Goal: Understand process/instructions: Learn how to perform a task or action

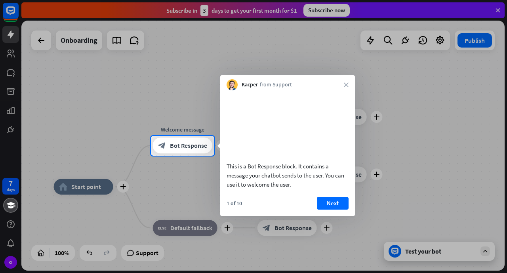
click at [342, 197] on button "Next" at bounding box center [333, 203] width 32 height 13
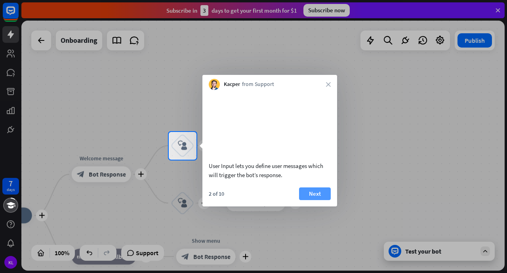
click at [310, 200] on button "Next" at bounding box center [315, 193] width 32 height 13
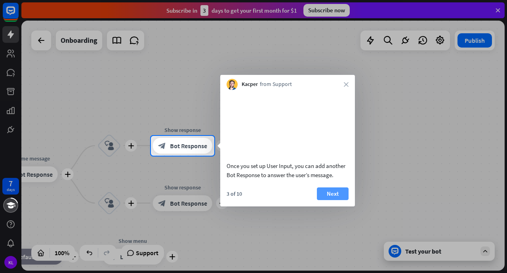
click at [322, 200] on button "Next" at bounding box center [333, 193] width 32 height 13
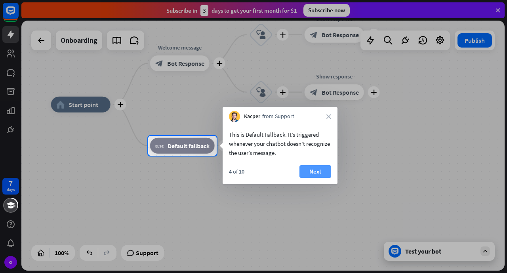
click at [318, 167] on button "Next" at bounding box center [315, 171] width 32 height 13
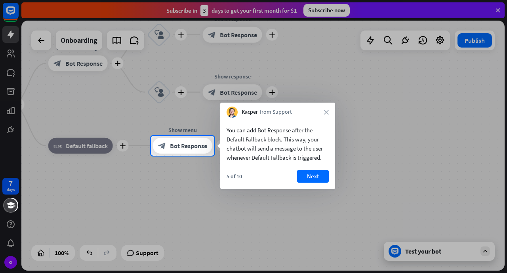
click at [314, 170] on button "Next" at bounding box center [313, 176] width 32 height 13
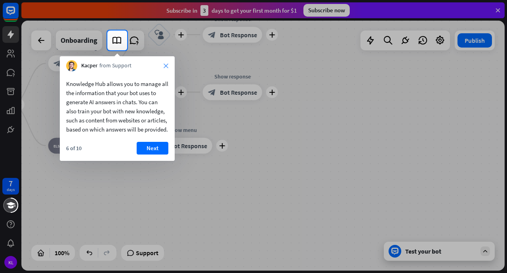
click at [164, 67] on icon "close" at bounding box center [166, 65] width 5 height 5
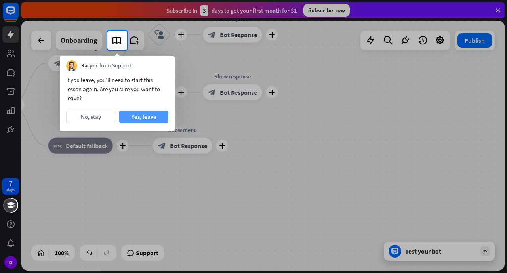
click at [130, 120] on button "Yes, leave" at bounding box center [143, 116] width 49 height 13
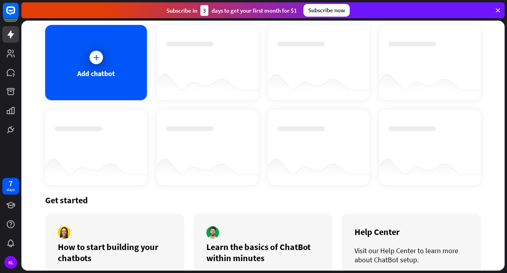
scroll to position [1, 0]
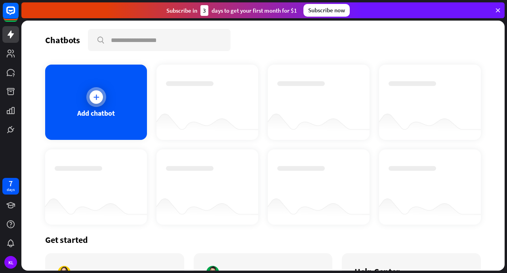
click at [93, 105] on div at bounding box center [96, 97] width 20 height 20
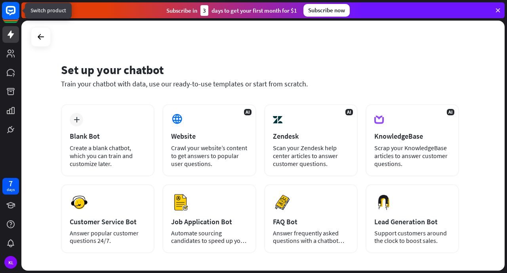
click at [9, 12] on rect at bounding box center [10, 10] width 17 height 17
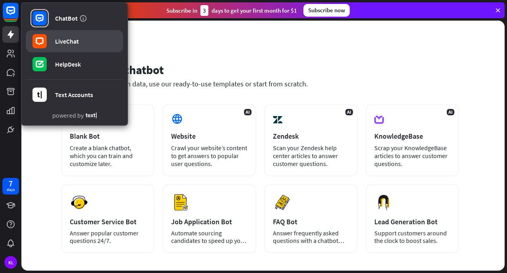
click at [97, 46] on link "LiveChat" at bounding box center [74, 41] width 97 height 22
